Goal: Task Accomplishment & Management: Use online tool/utility

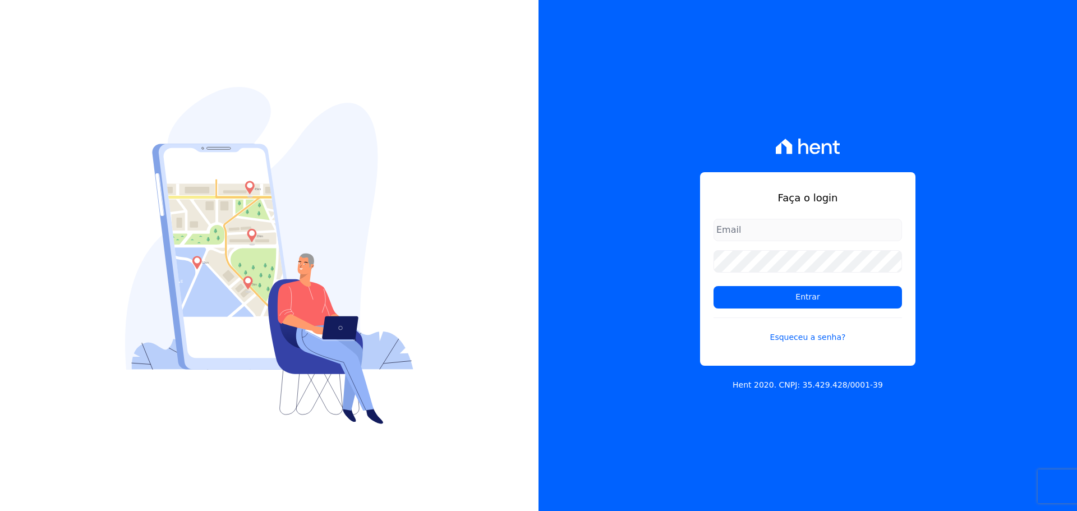
type input "raquel.pradie@porto5.com.br"
click at [594, 272] on div "Faça o login raquel.pradie@porto5.com.br Entrar Esqueceu a senha? Hent 2020. CN…" at bounding box center [808, 255] width 539 height 511
click at [714, 286] on input "Entrar" at bounding box center [808, 297] width 188 height 22
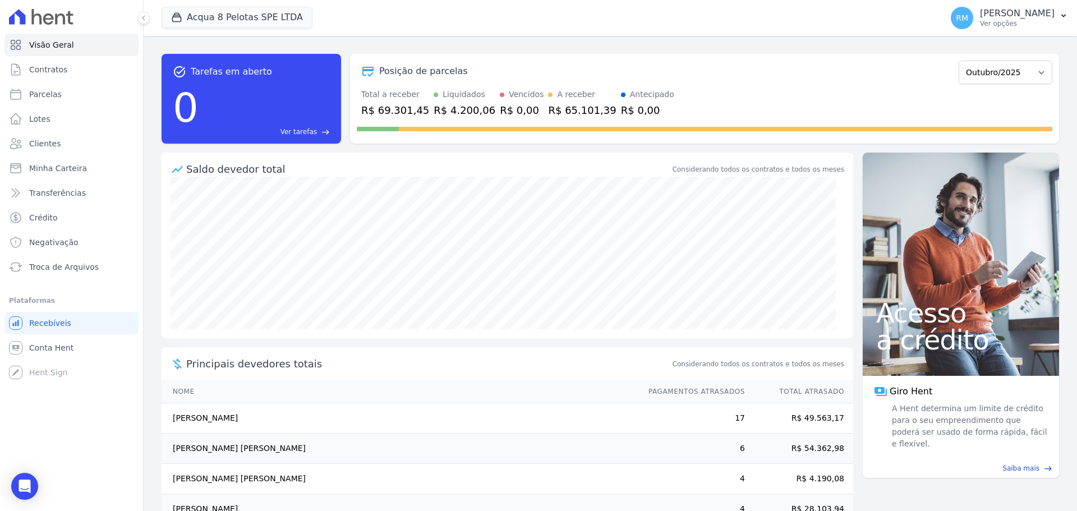
scroll to position [62, 0]
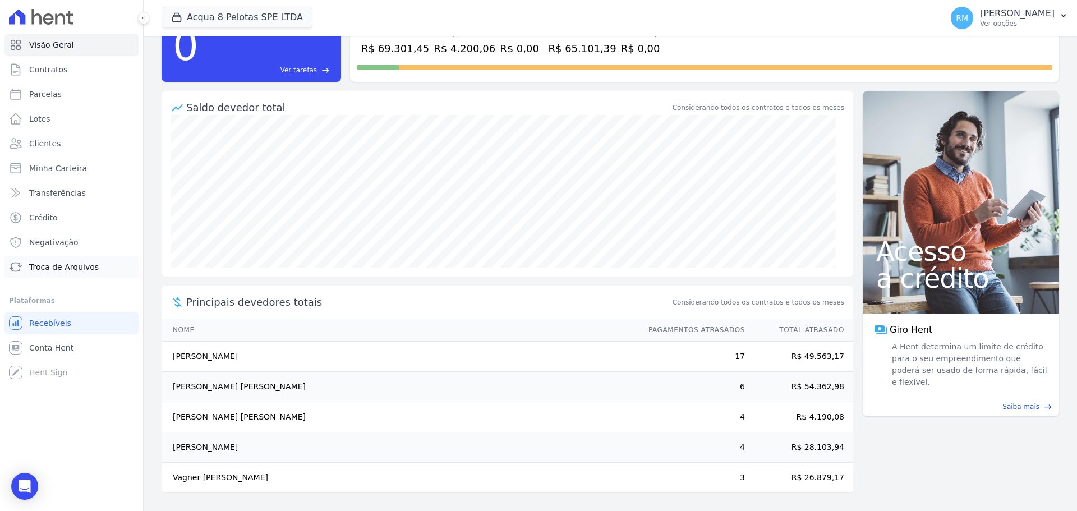
click at [44, 260] on link "Troca de Arquivos" at bounding box center [71, 267] width 134 height 22
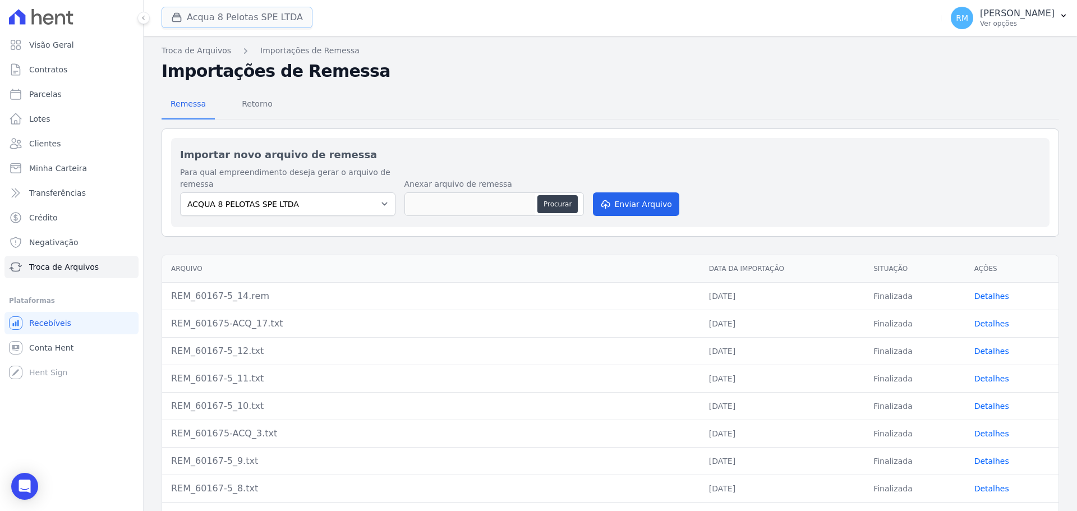
click at [246, 23] on button "Acqua 8 Pelotas SPE LTDA" at bounding box center [237, 17] width 151 height 21
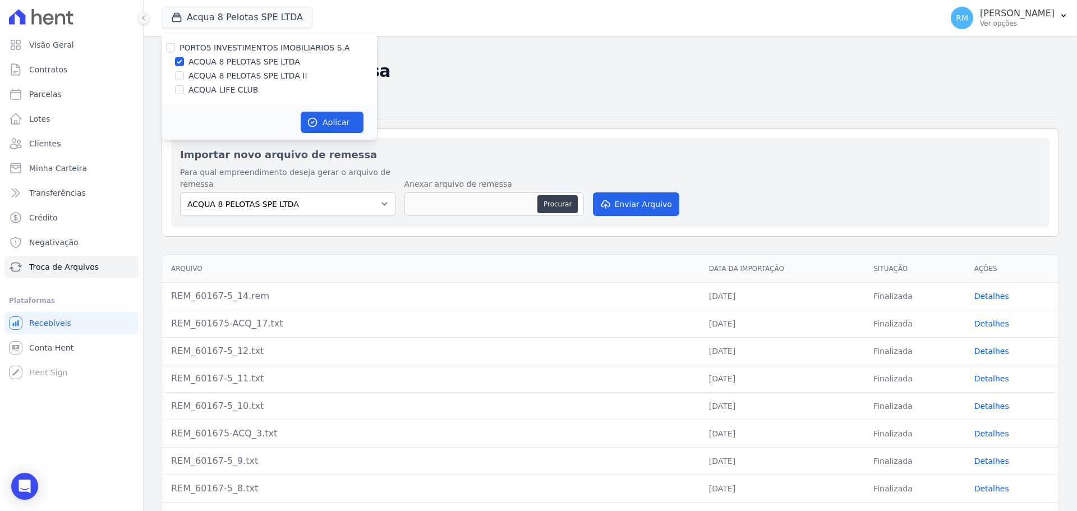
click at [246, 93] on label "ACQUA LIFE CLUB" at bounding box center [223, 90] width 70 height 12
click at [184, 93] on input "ACQUA LIFE CLUB" at bounding box center [179, 89] width 9 height 9
checkbox input "true"
click at [247, 61] on label "ACQUA 8 PELOTAS SPE LTDA" at bounding box center [244, 62] width 112 height 12
click at [184, 61] on input "ACQUA 8 PELOTAS SPE LTDA" at bounding box center [179, 61] width 9 height 9
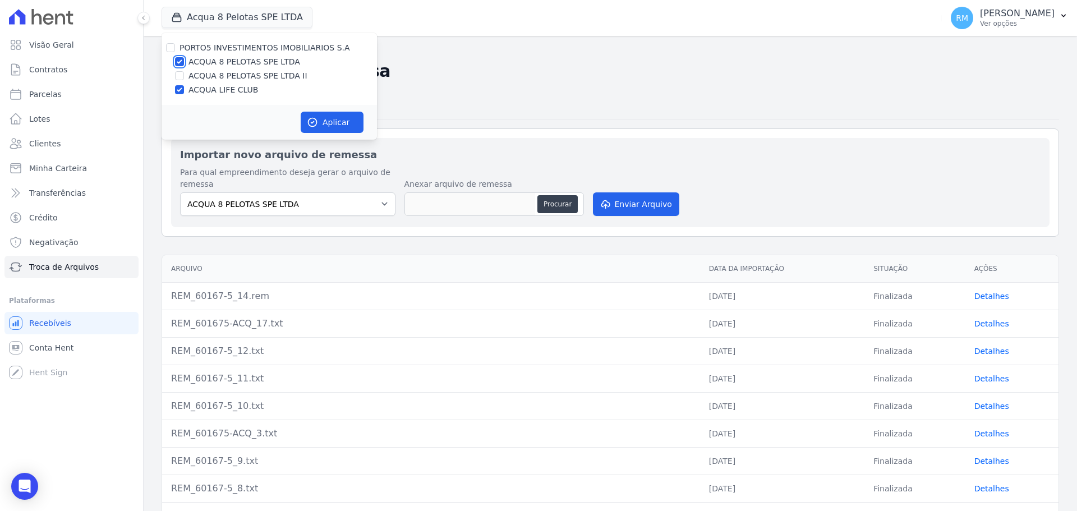
checkbox input "false"
click at [309, 121] on icon "button" at bounding box center [312, 122] width 11 height 11
